Goal: Check status: Check status

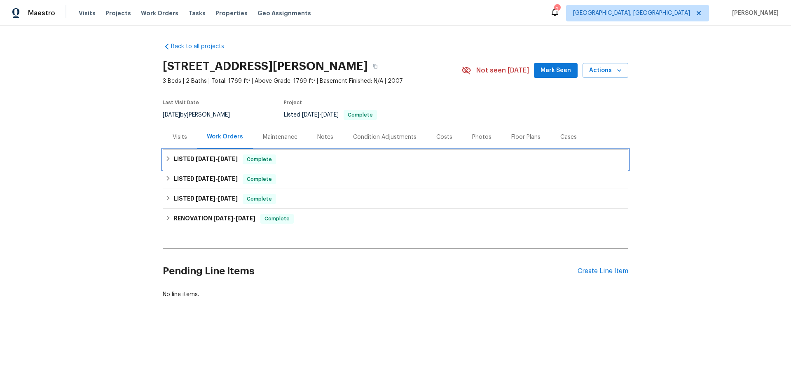
click at [168, 156] on icon at bounding box center [168, 159] width 6 height 6
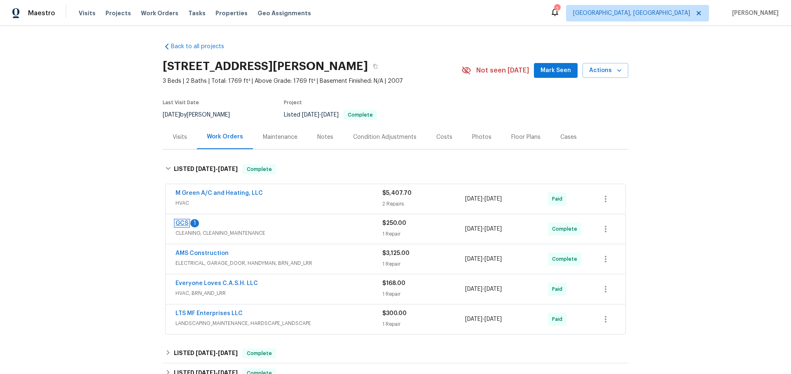
click at [181, 220] on link "GCS" at bounding box center [181, 223] width 13 height 6
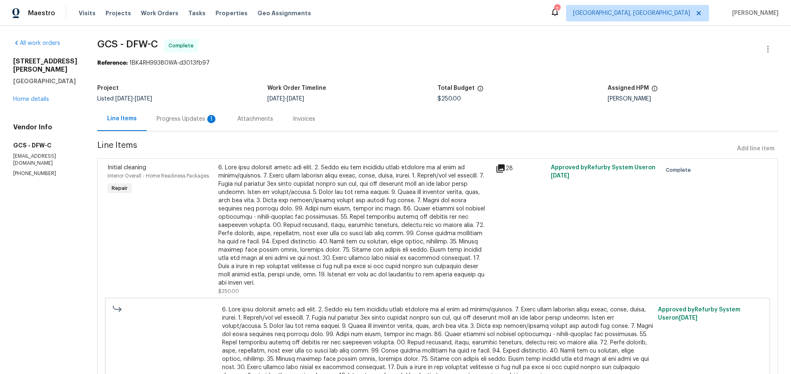
click at [191, 126] on div "Progress Updates 1" at bounding box center [187, 119] width 81 height 24
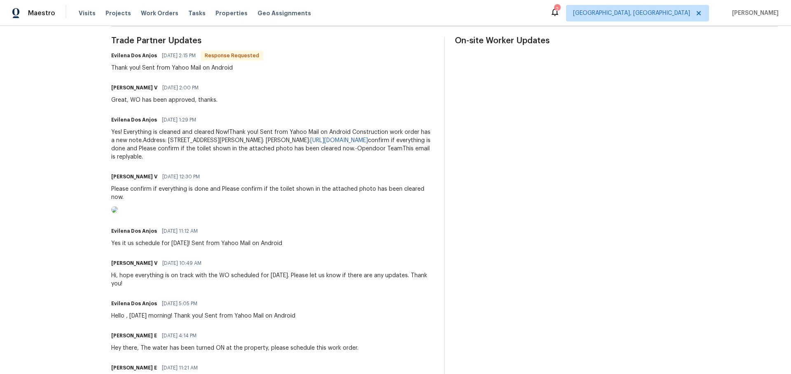
scroll to position [245, 0]
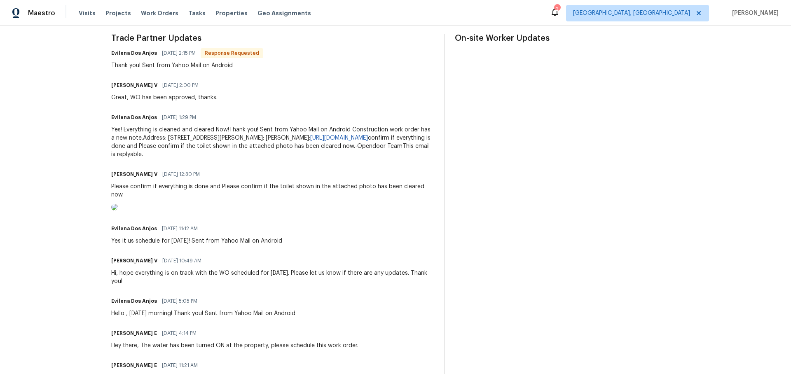
click at [118, 210] on img at bounding box center [114, 207] width 7 height 7
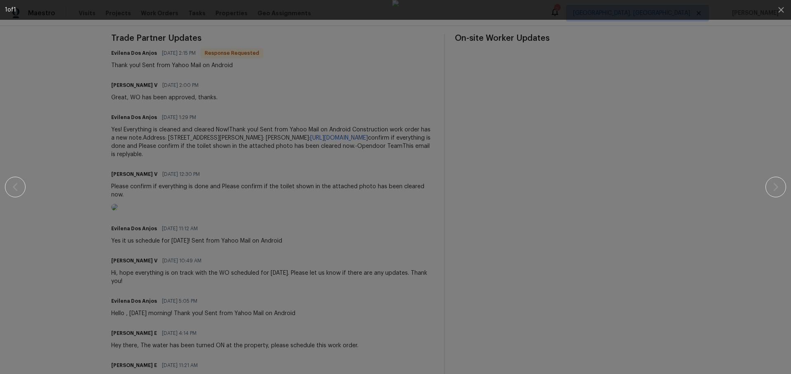
click at [609, 91] on div at bounding box center [395, 187] width 720 height 374
click at [782, 9] on icon "button" at bounding box center [781, 10] width 10 height 10
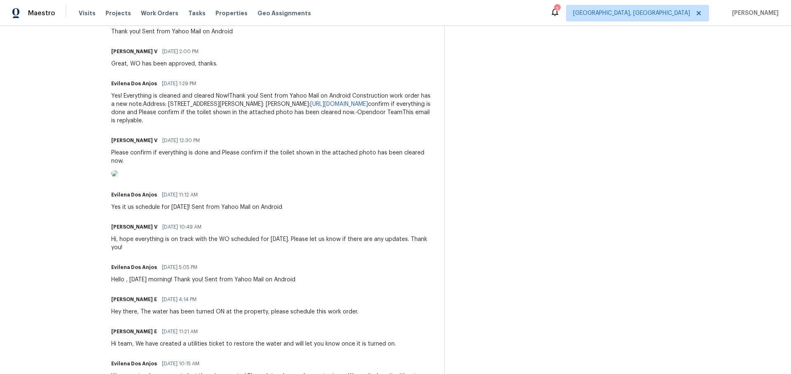
scroll to position [280, 0]
click at [112, 176] on img at bounding box center [114, 173] width 7 height 7
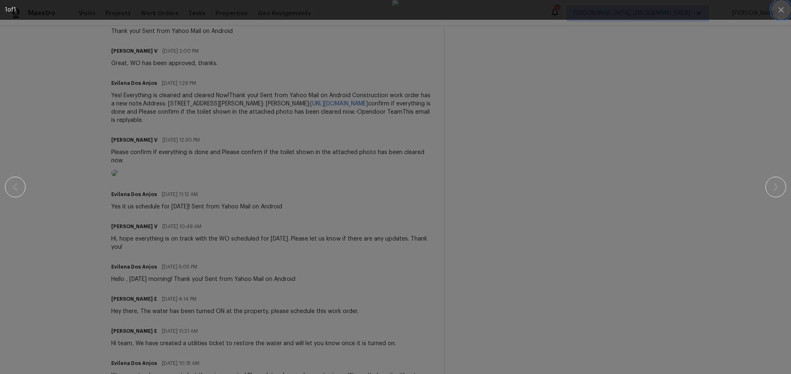
click at [781, 12] on icon "button" at bounding box center [781, 10] width 10 height 10
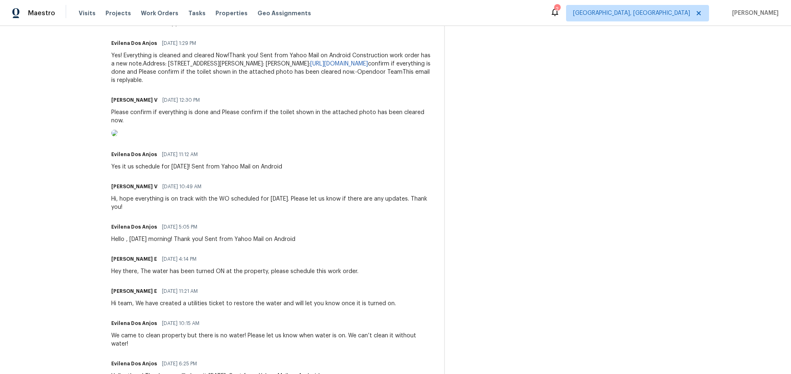
scroll to position [324, 0]
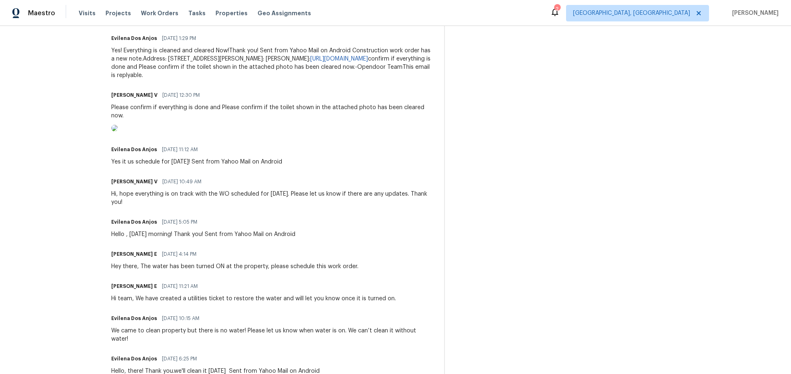
click at [111, 131] on img at bounding box center [114, 128] width 7 height 7
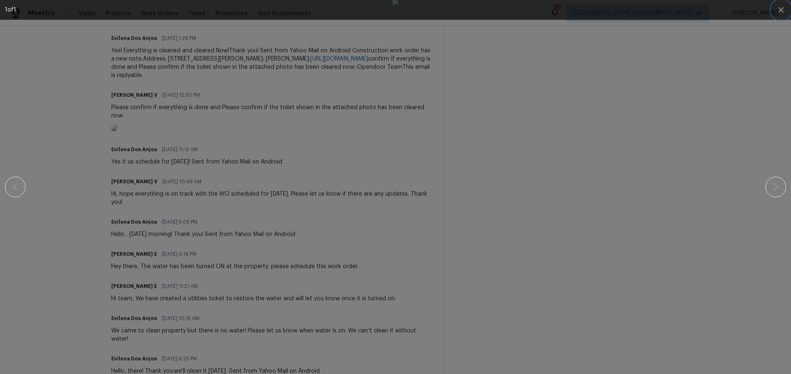
click at [784, 8] on icon "button" at bounding box center [781, 10] width 10 height 10
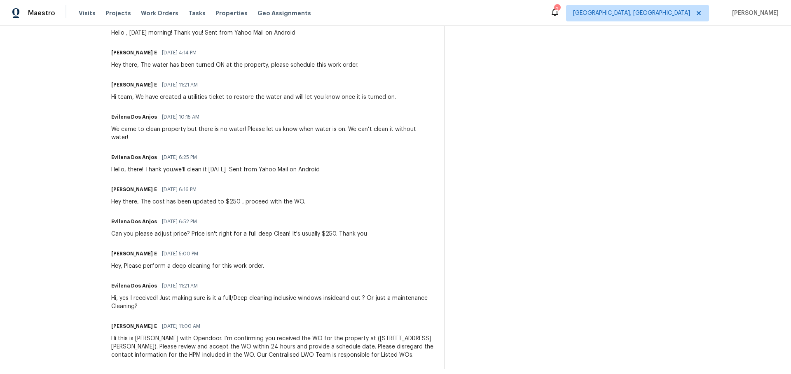
scroll to position [553, 0]
